Goal: Information Seeking & Learning: Find specific page/section

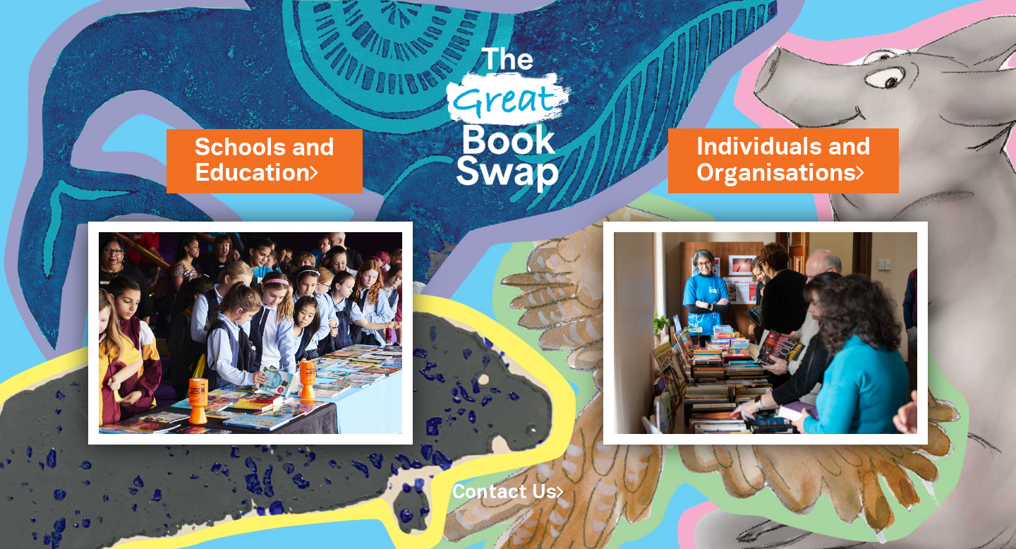
click at [188, 140] on h2 "Schools and Education" at bounding box center [265, 161] width 154 height 64
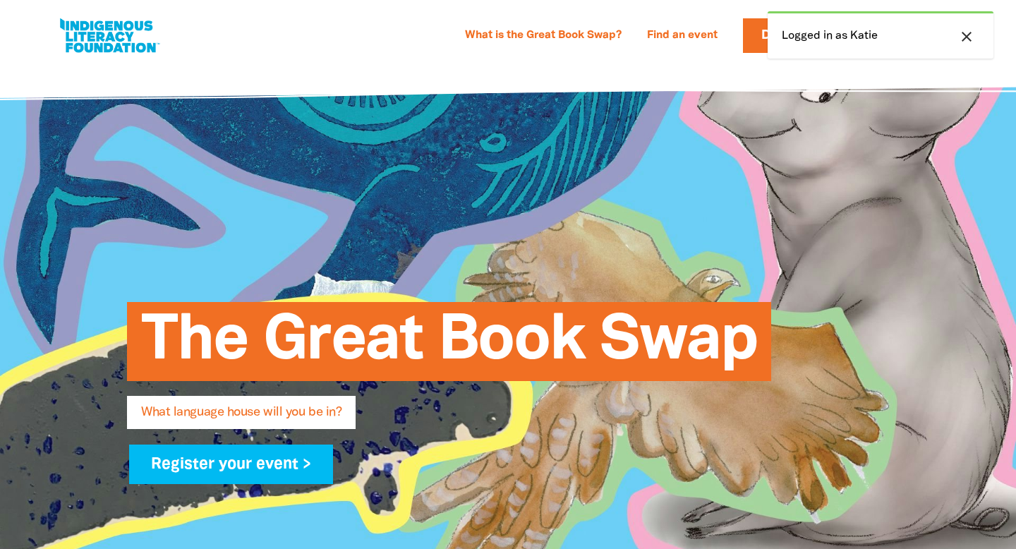
select select "primary-school"
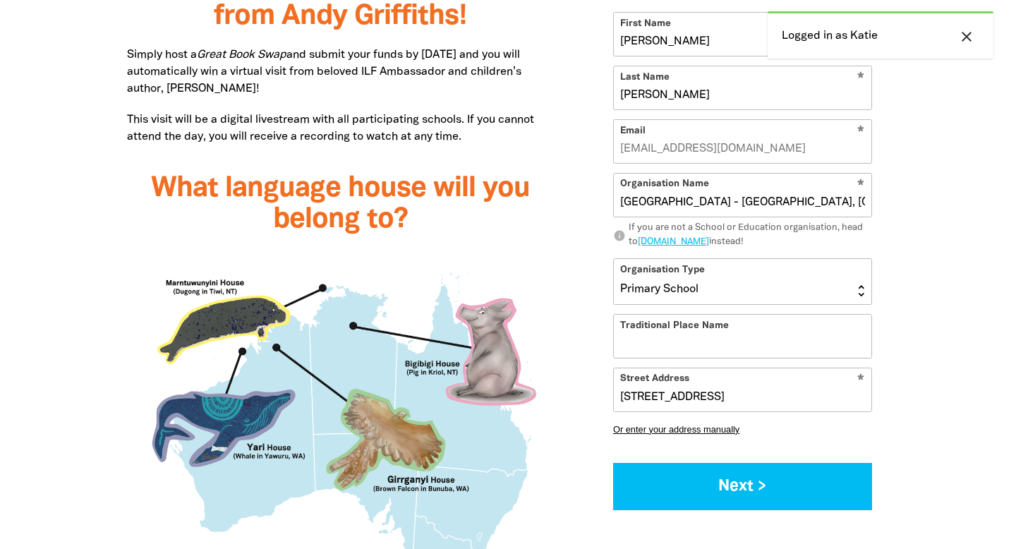
scroll to position [1146, 0]
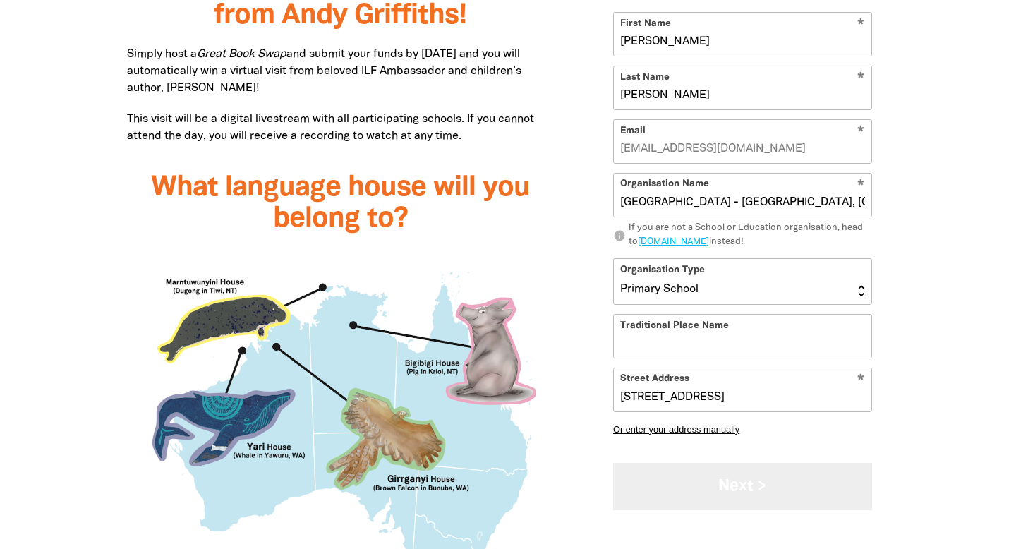
click at [746, 495] on button "Next >" at bounding box center [742, 486] width 259 height 47
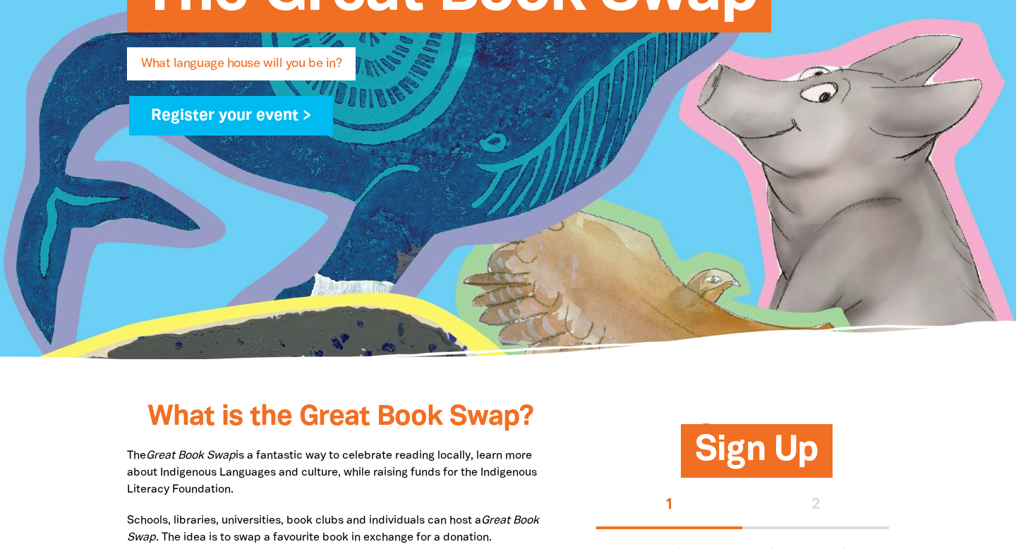
scroll to position [0, 0]
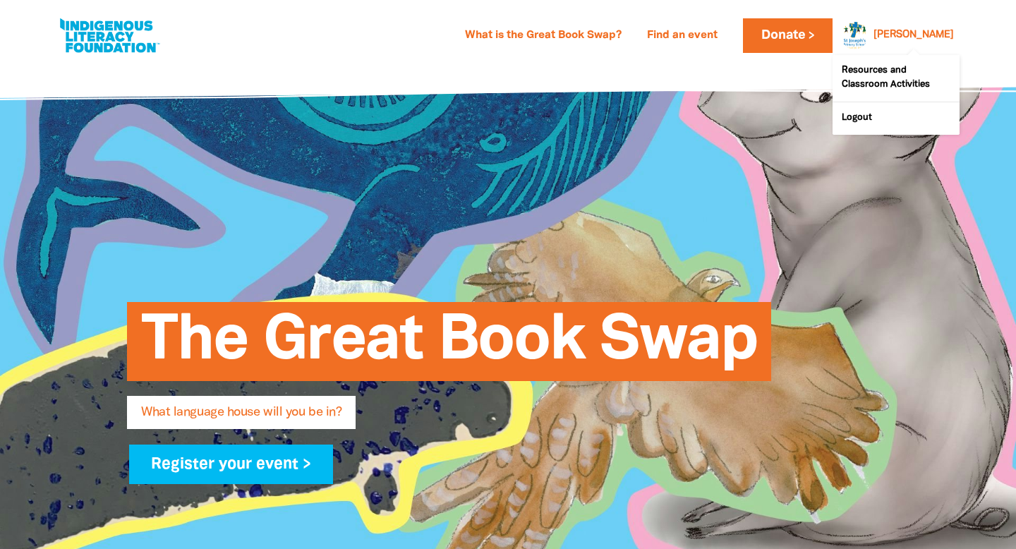
click at [868, 32] on div at bounding box center [851, 35] width 34 height 34
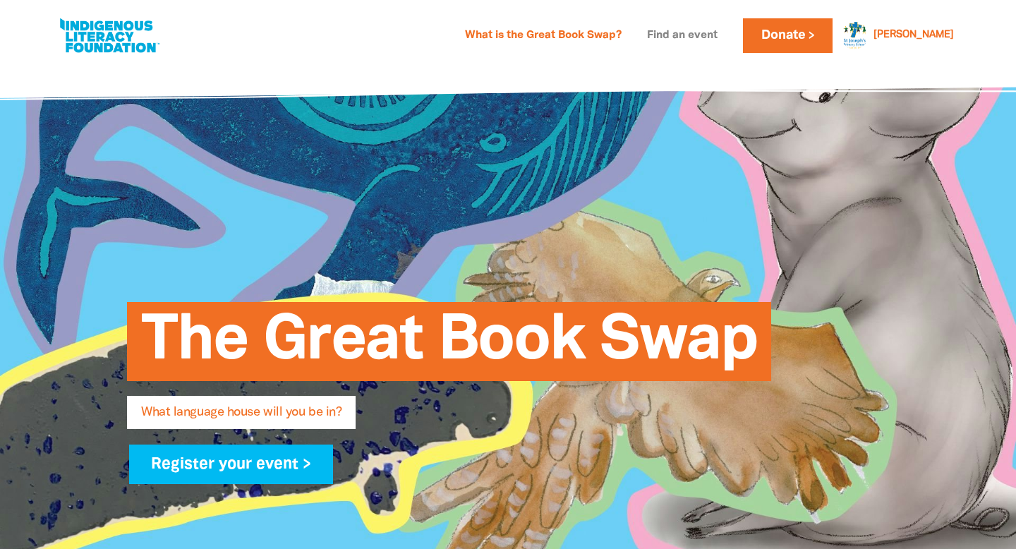
click at [726, 32] on link "Find an event" at bounding box center [683, 36] width 88 height 23
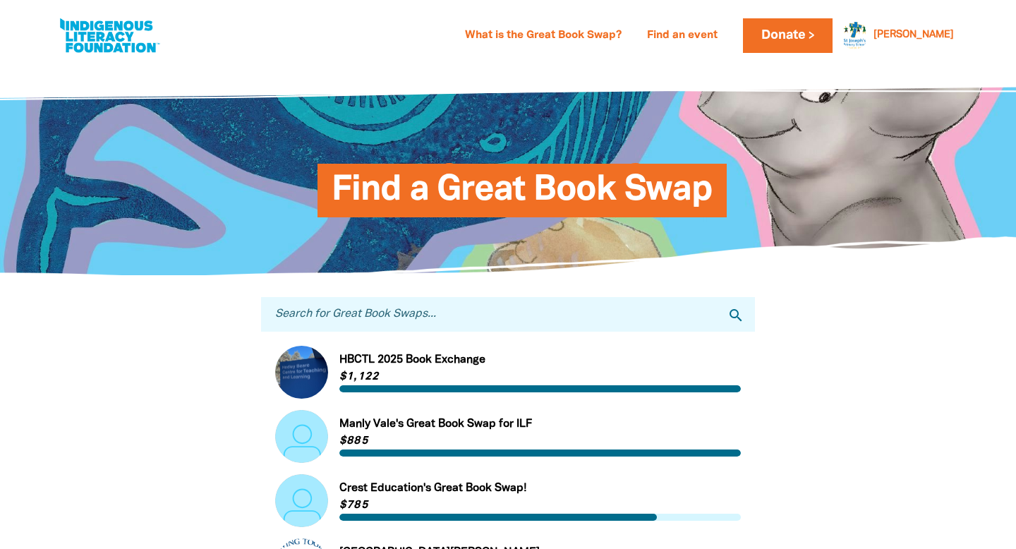
click at [495, 315] on input "Search for Great Book Swaps..." at bounding box center [508, 314] width 494 height 35
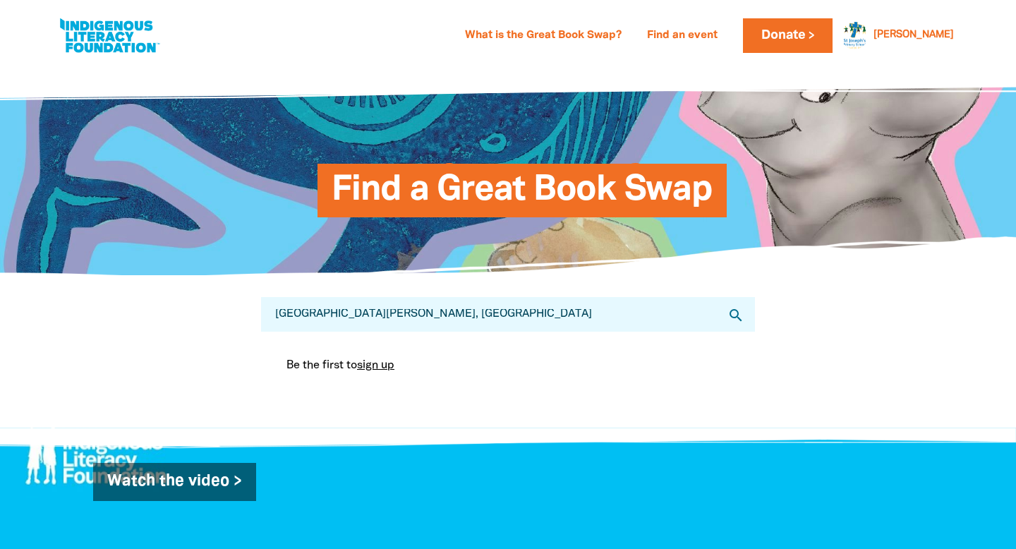
click at [495, 313] on input "St. Joseph's Primary, Kangaroo point" at bounding box center [508, 314] width 494 height 35
type input "St. Joseph's Primary"
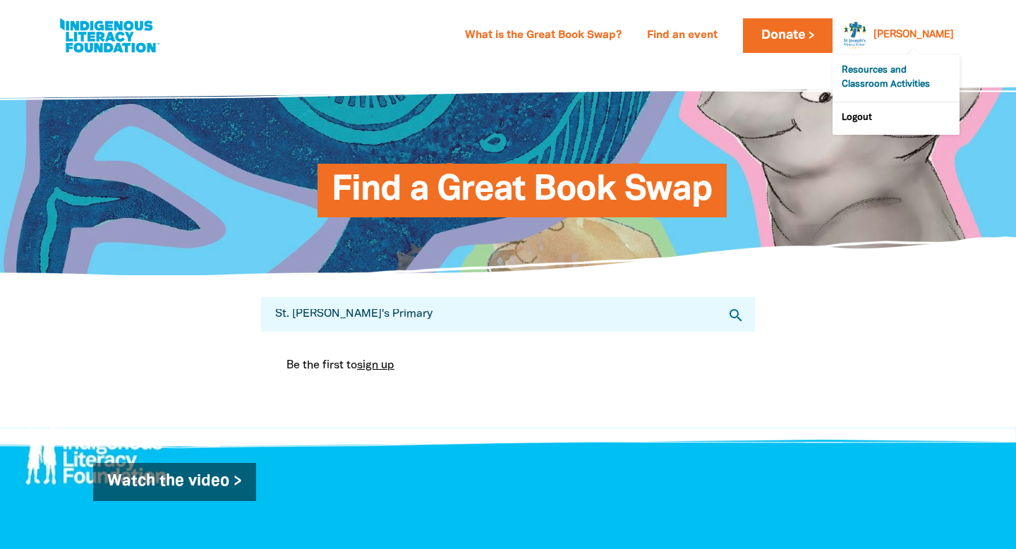
click at [894, 74] on link "Resources and Classroom Activities" at bounding box center [896, 78] width 127 height 47
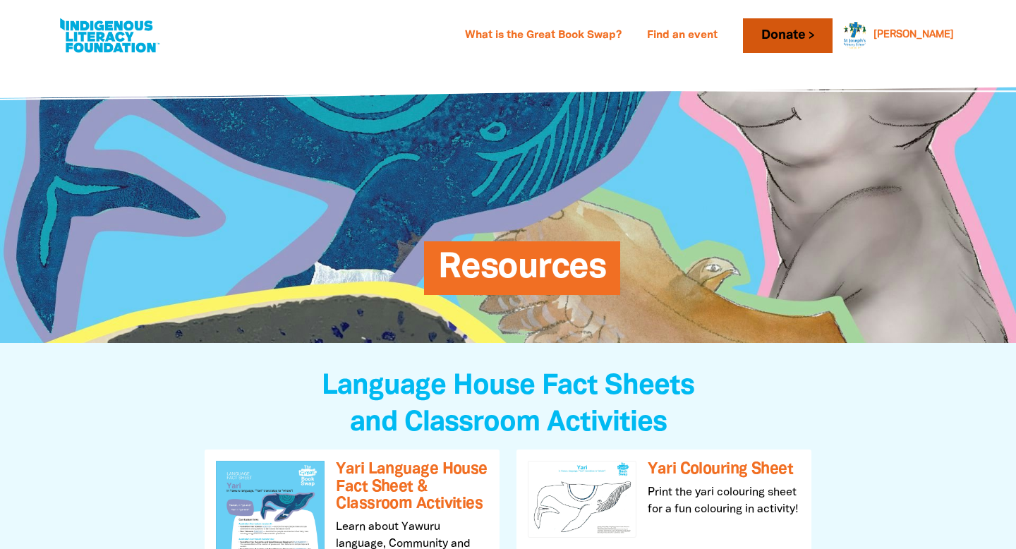
click at [832, 32] on link "Donate" at bounding box center [787, 35] width 89 height 35
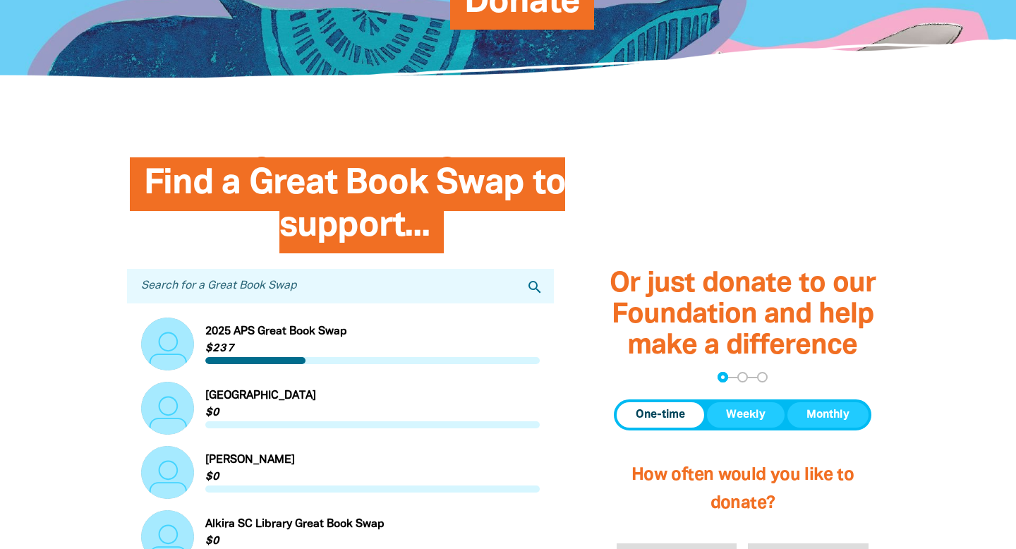
scroll to position [289, 0]
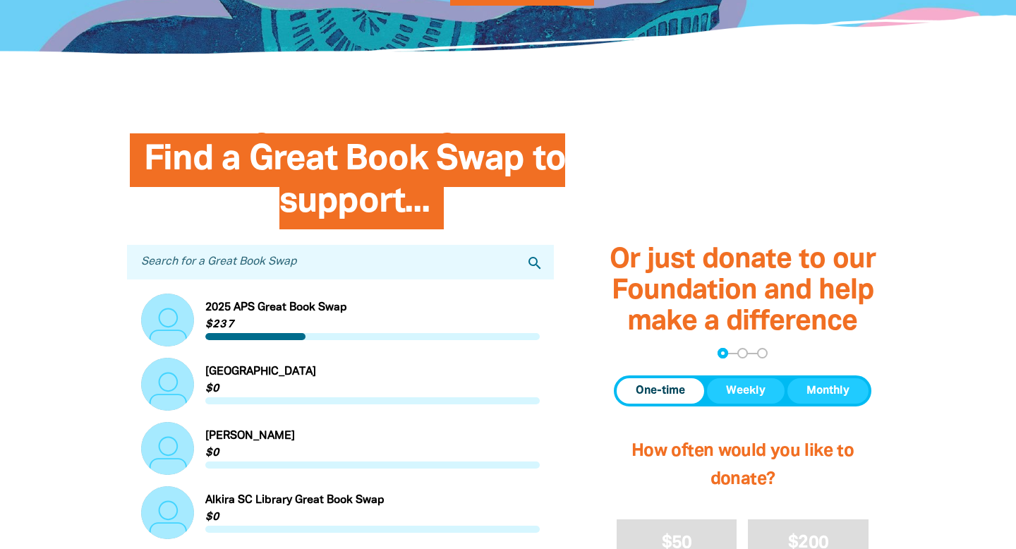
click at [207, 264] on input "Search for a Great Book Swap" at bounding box center [340, 262] width 427 height 35
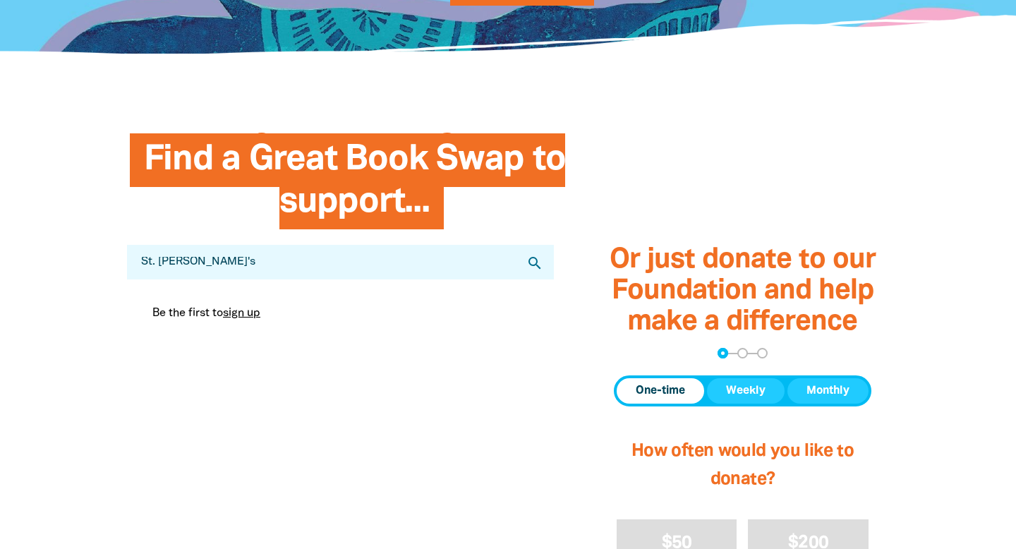
click at [532, 262] on icon "search" at bounding box center [535, 263] width 17 height 17
click at [222, 262] on input "St. Joseph's" at bounding box center [340, 262] width 427 height 35
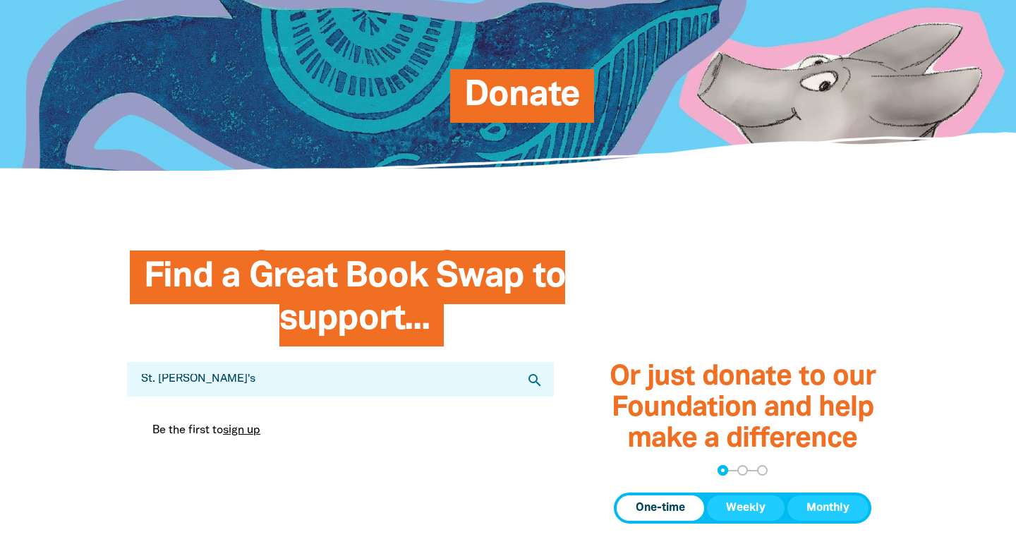
scroll to position [178, 0]
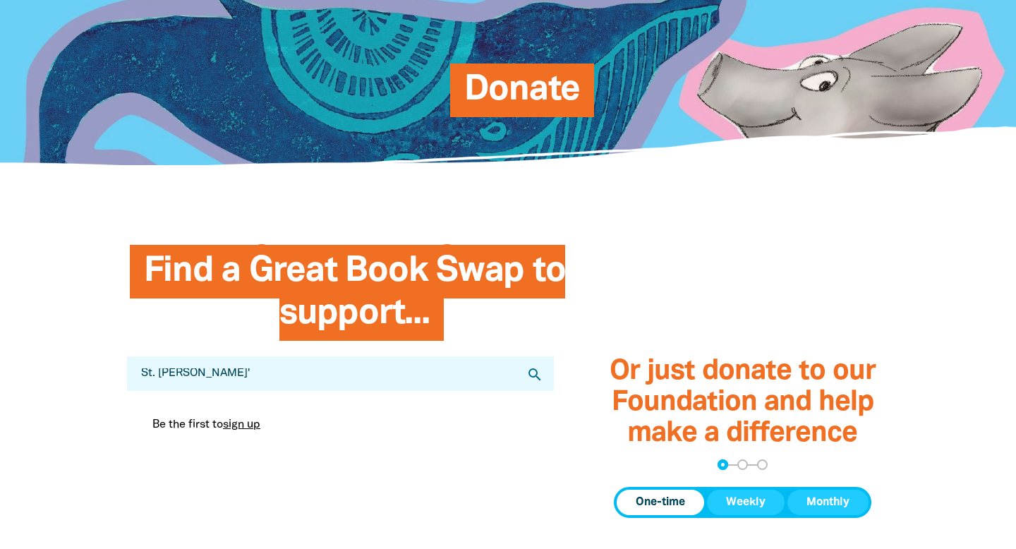
type input "St. Joseph's"
